Goal: Communication & Community: Answer question/provide support

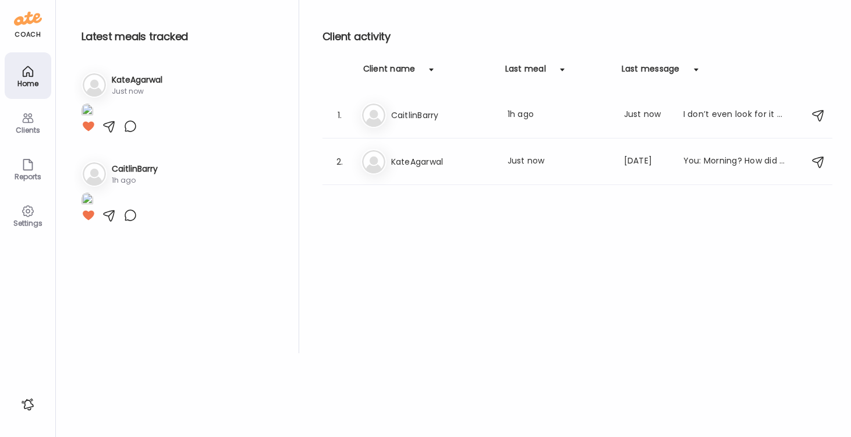
click at [123, 80] on h3 "KateAgarwal" at bounding box center [137, 80] width 51 height 12
click at [411, 164] on h3 "KateAgarwal" at bounding box center [442, 162] width 102 height 14
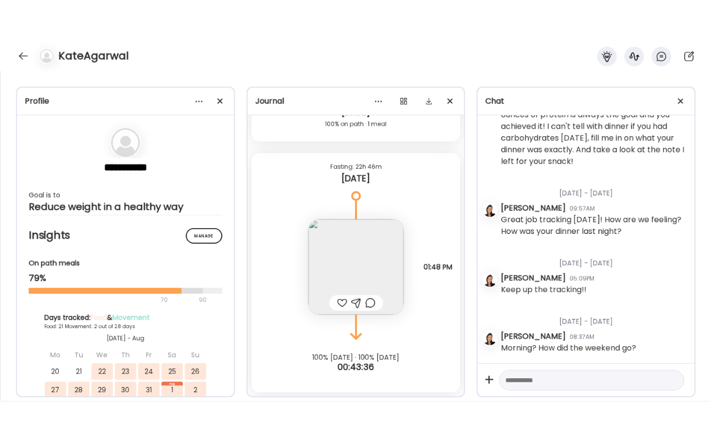
scroll to position [16902, 0]
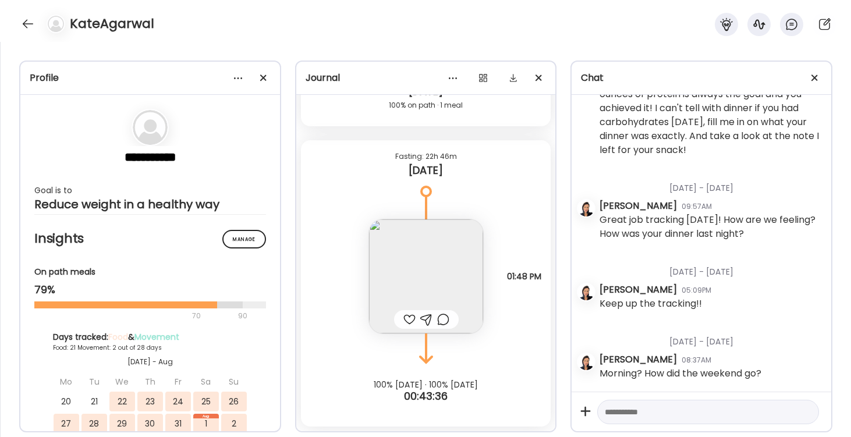
click at [405, 318] on div at bounding box center [409, 320] width 12 height 14
click at [446, 317] on div at bounding box center [443, 320] width 12 height 14
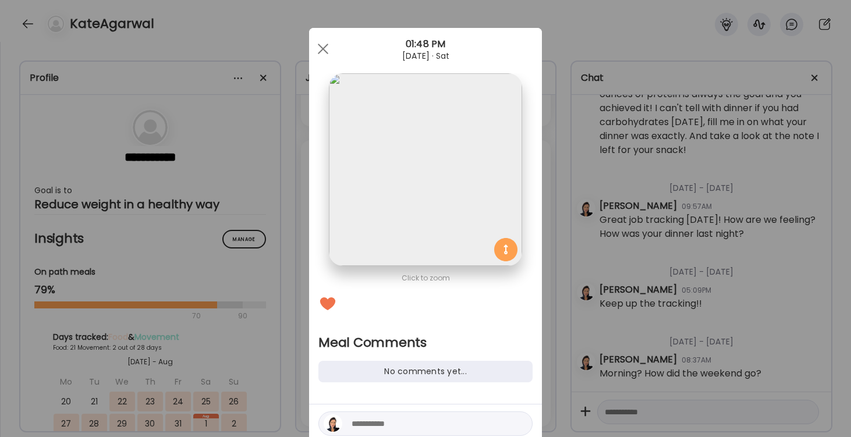
click at [367, 421] on textarea at bounding box center [430, 424] width 157 height 14
type textarea "**********"
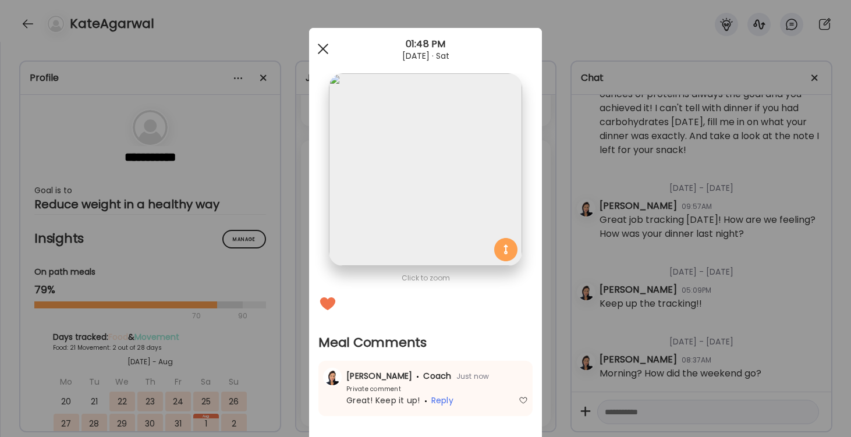
click at [322, 47] on div at bounding box center [322, 48] width 23 height 23
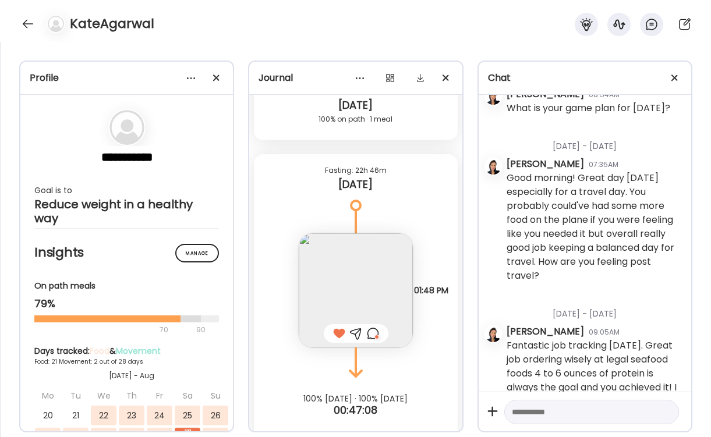
scroll to position [14497, 0]
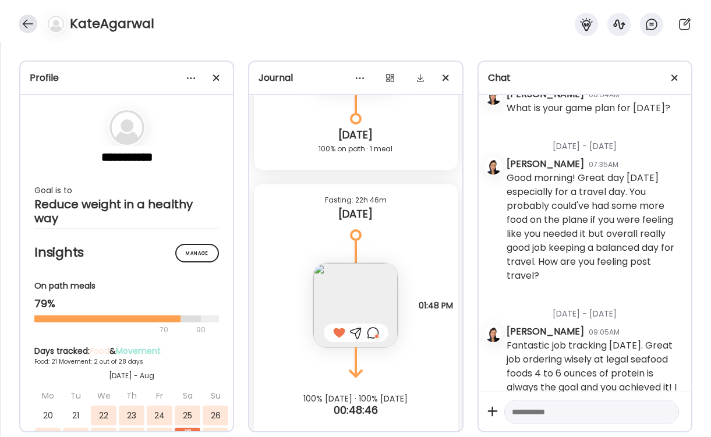
click at [31, 20] on div at bounding box center [28, 24] width 19 height 19
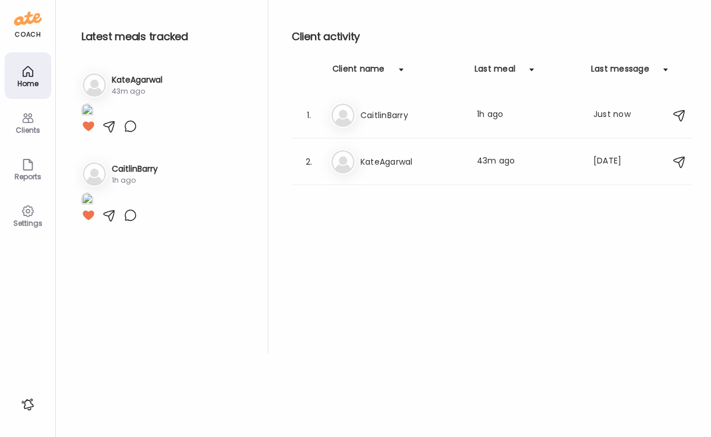
click at [28, 118] on icon at bounding box center [28, 118] width 14 height 14
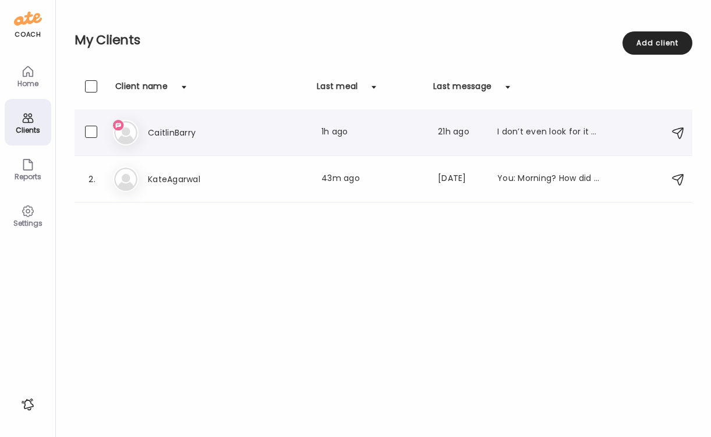
click at [126, 143] on img at bounding box center [125, 132] width 23 height 23
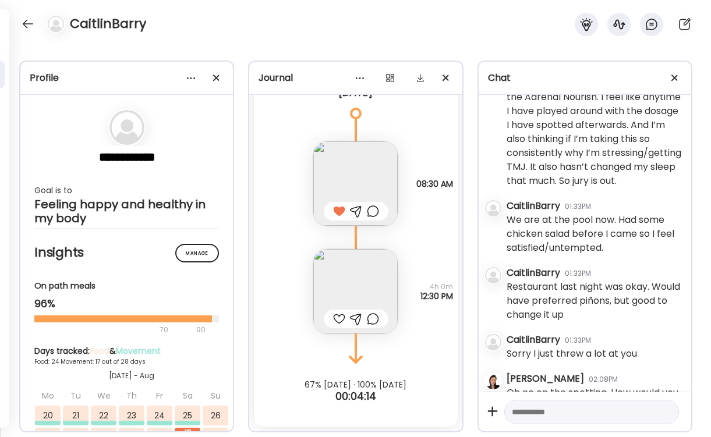
scroll to position [25714, 0]
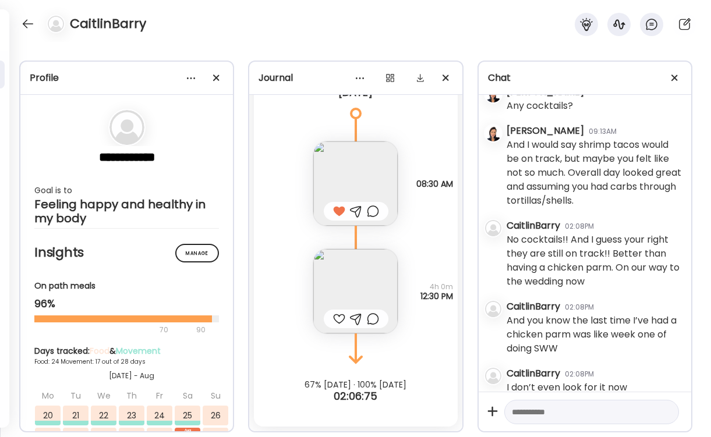
click at [337, 320] on div at bounding box center [339, 319] width 12 height 14
click at [532, 420] on div at bounding box center [591, 412] width 175 height 25
click at [533, 414] on textarea at bounding box center [581, 412] width 139 height 14
type textarea "**********"
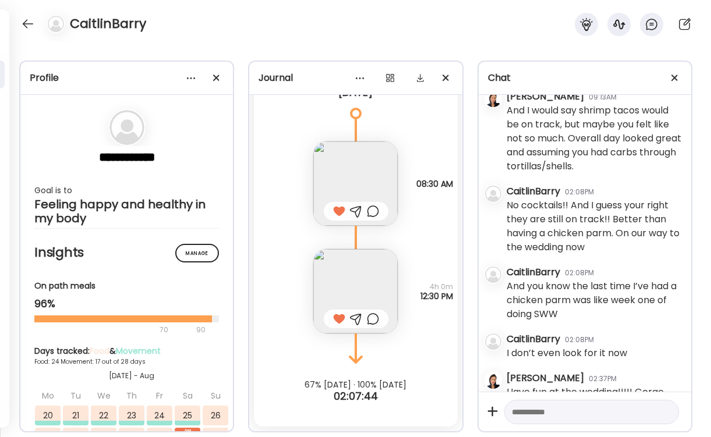
scroll to position [25767, 0]
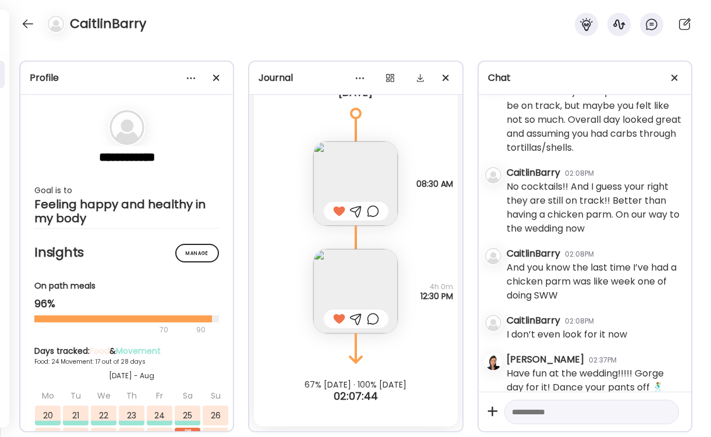
click at [538, 407] on textarea at bounding box center [581, 412] width 139 height 14
type textarea "**********"
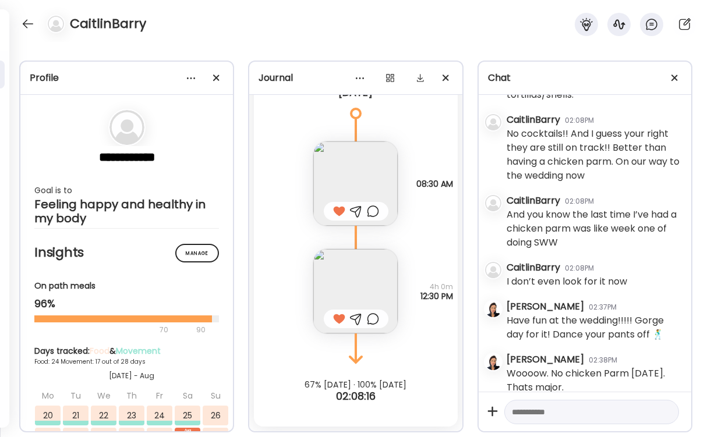
scroll to position [25820, 0]
click at [523, 412] on textarea at bounding box center [581, 412] width 139 height 14
type textarea "**********"
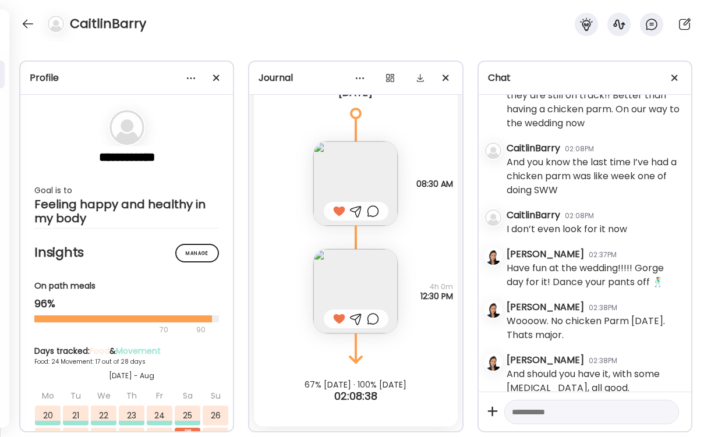
scroll to position [25873, 0]
click at [551, 416] on textarea at bounding box center [581, 412] width 139 height 14
click at [26, 23] on div at bounding box center [28, 24] width 19 height 19
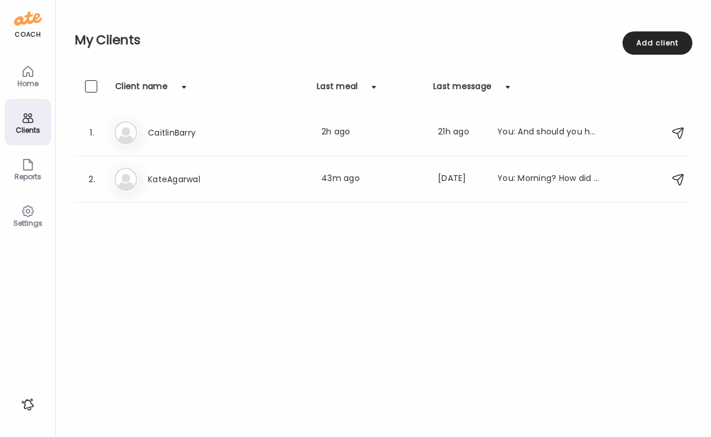
click at [31, 76] on icon at bounding box center [28, 71] width 10 height 10
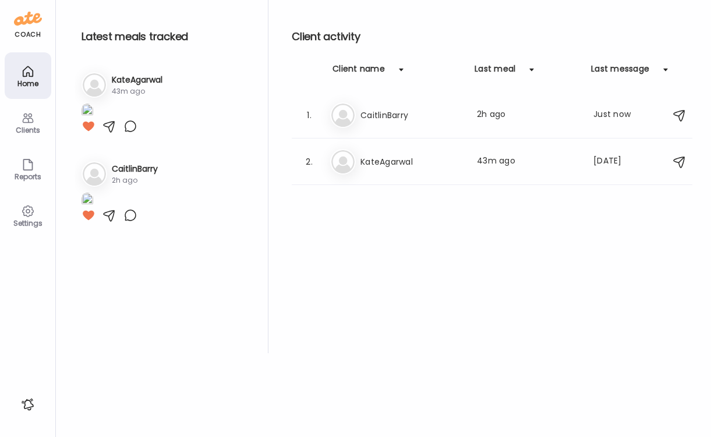
scroll to position [0, 0]
